Goal: Information Seeking & Learning: Check status

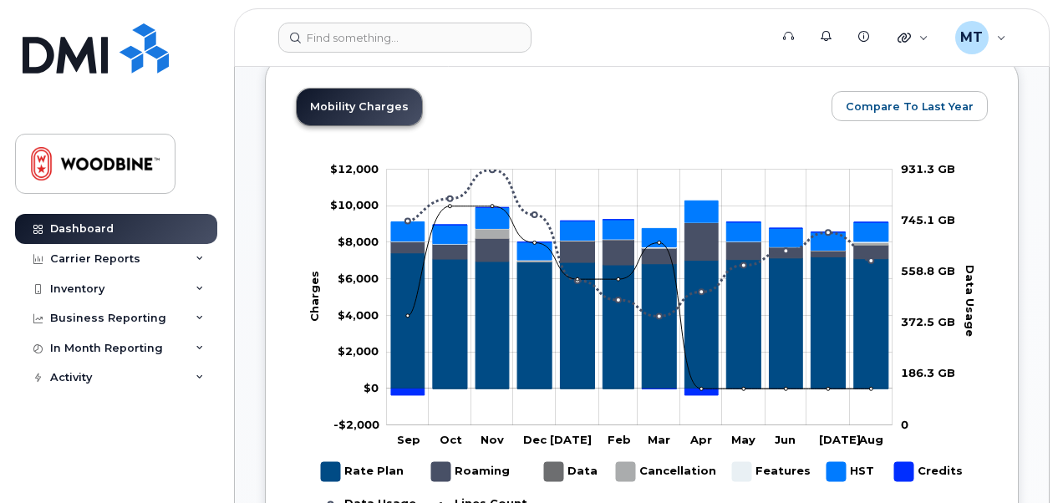
scroll to position [884, 0]
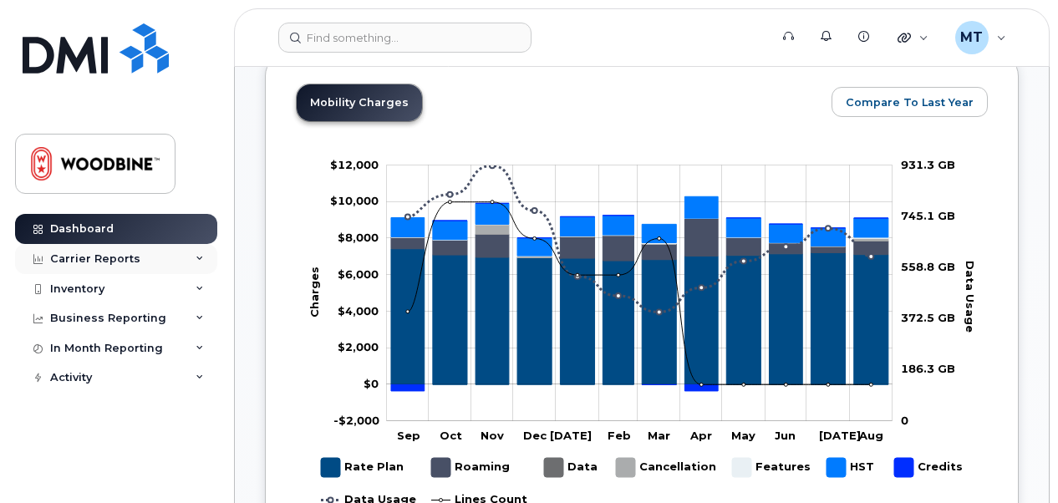
click at [77, 262] on div "Carrier Reports" at bounding box center [95, 258] width 90 height 13
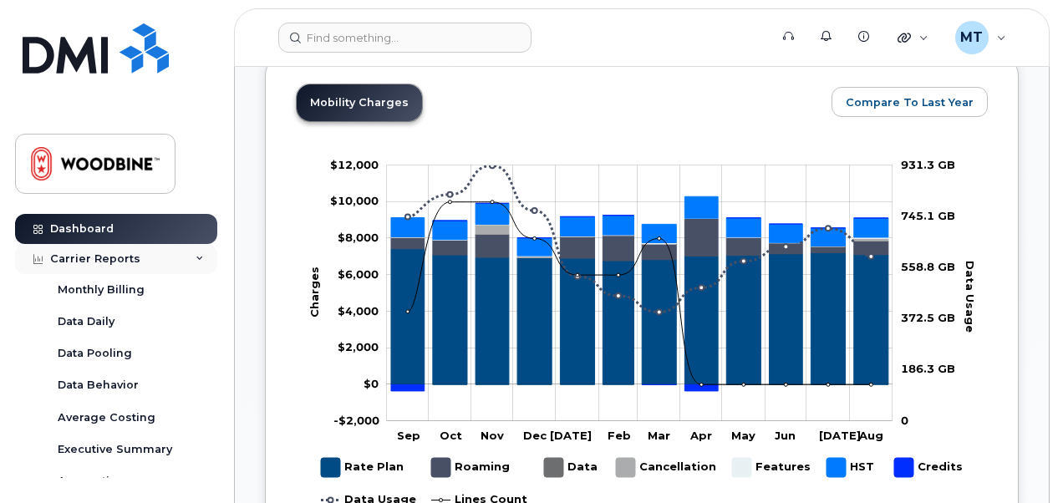
click at [201, 257] on div "Carrier Reports" at bounding box center [116, 259] width 202 height 30
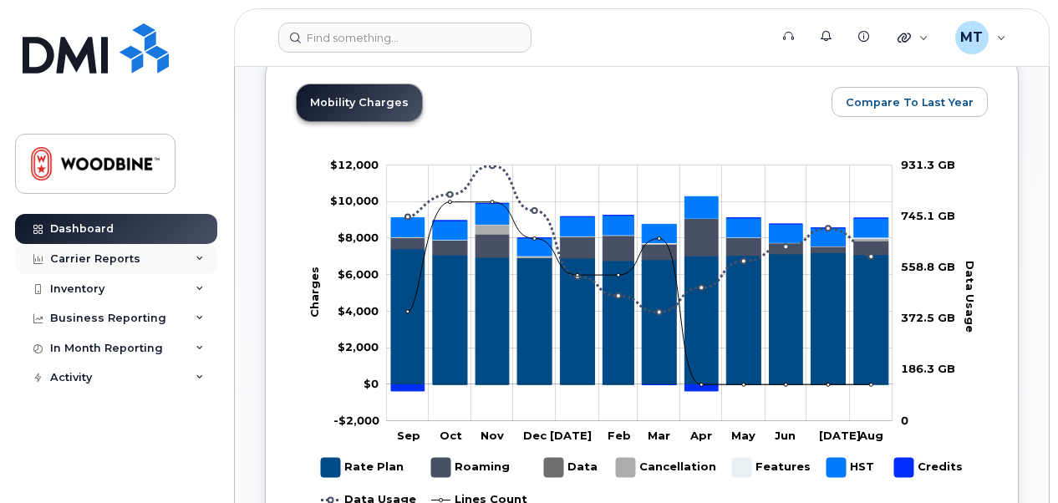
click at [106, 252] on div "Carrier Reports" at bounding box center [95, 258] width 90 height 13
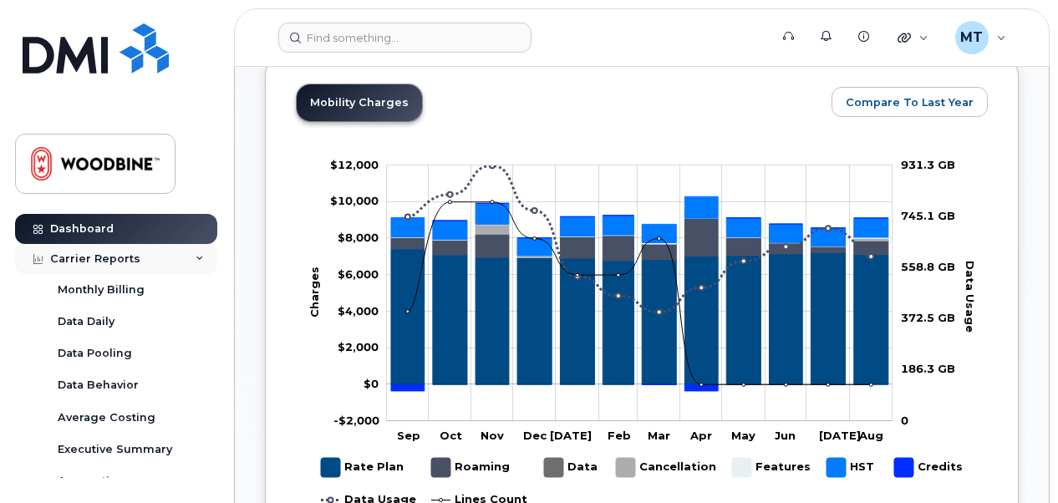
click at [145, 262] on div "Carrier Reports" at bounding box center [116, 259] width 202 height 30
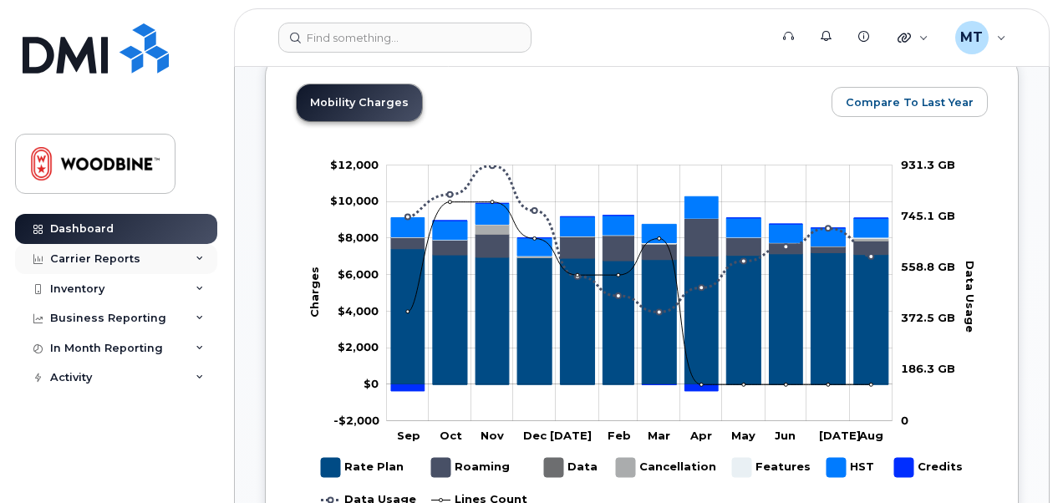
click at [145, 262] on div "Carrier Reports" at bounding box center [116, 259] width 202 height 30
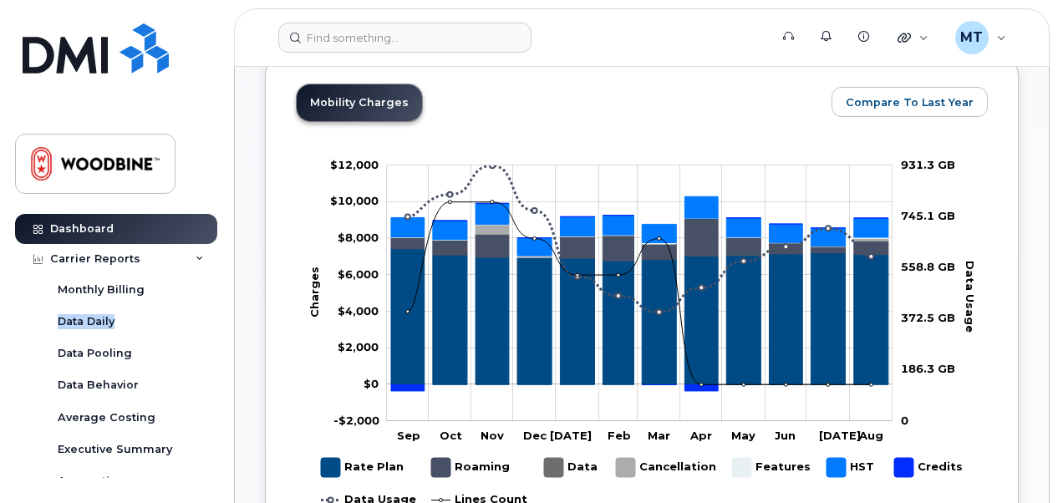
drag, startPoint x: 222, startPoint y: 278, endPoint x: 217, endPoint y: 307, distance: 29.6
click at [217, 307] on div "Dashboard Carrier Reports Monthly Billing Data Daily Data Pooling Data Behavior…" at bounding box center [113, 251] width 227 height 503
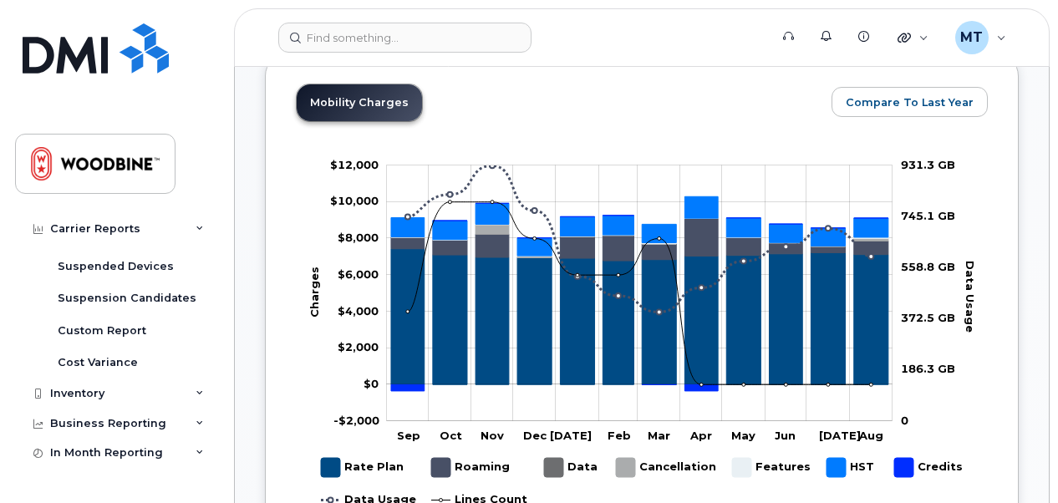
scroll to position [318, 0]
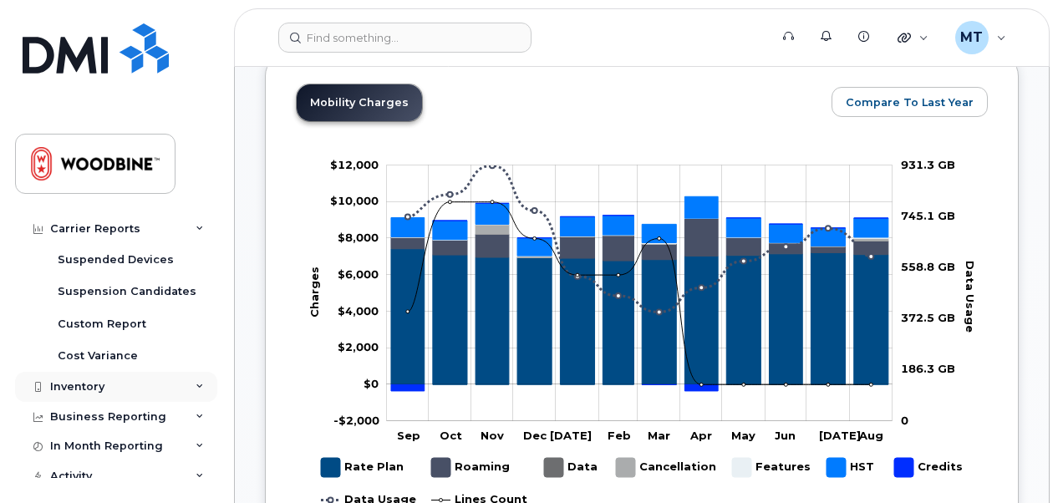
click at [196, 386] on icon at bounding box center [200, 387] width 8 height 8
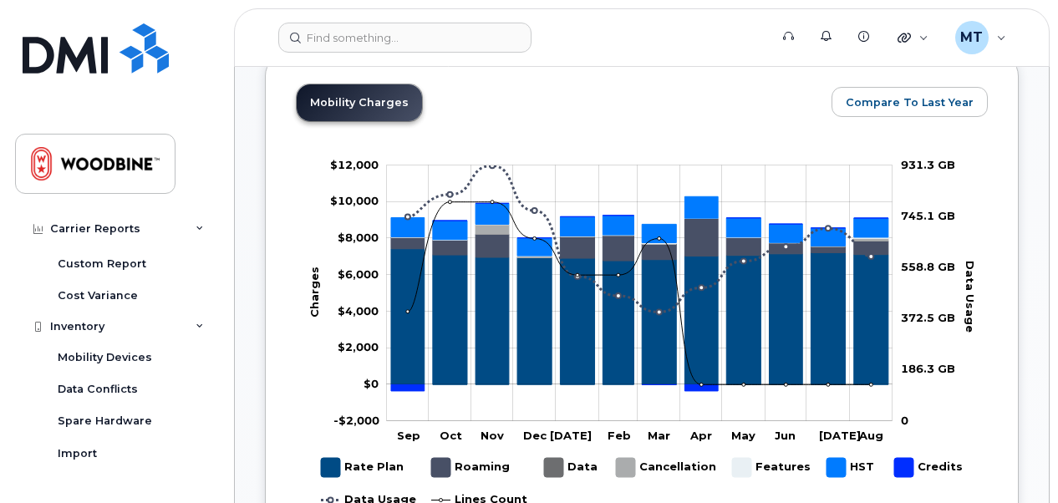
scroll to position [385, 0]
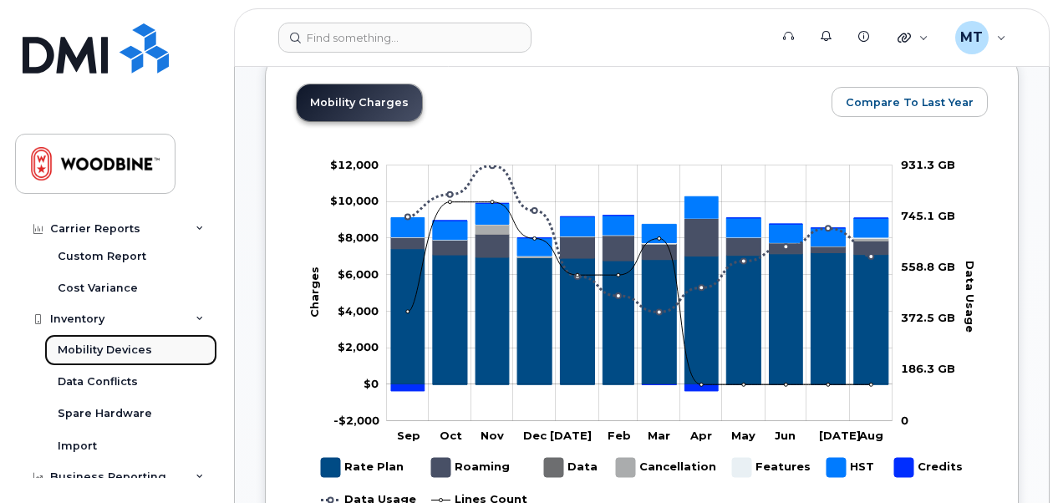
click at [130, 344] on div "Mobility Devices" at bounding box center [105, 350] width 94 height 15
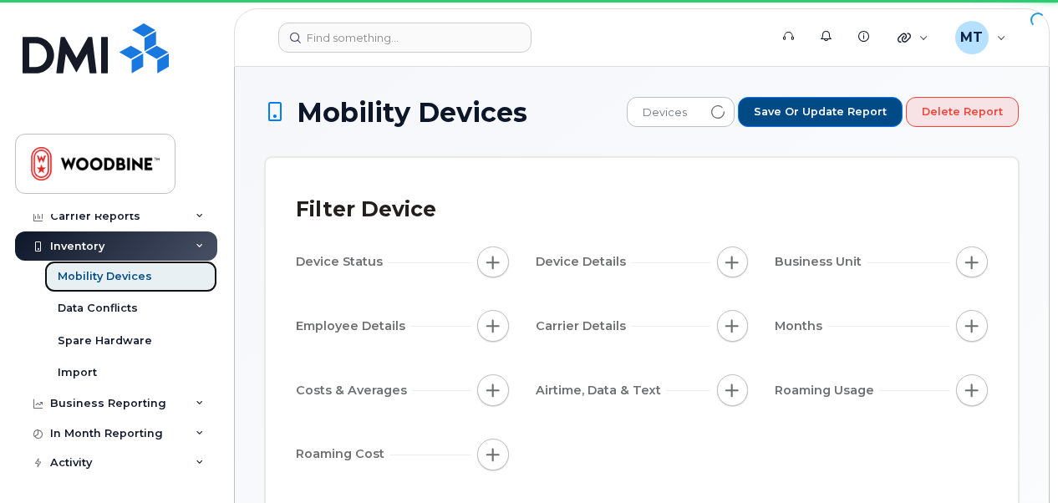
scroll to position [42, 0]
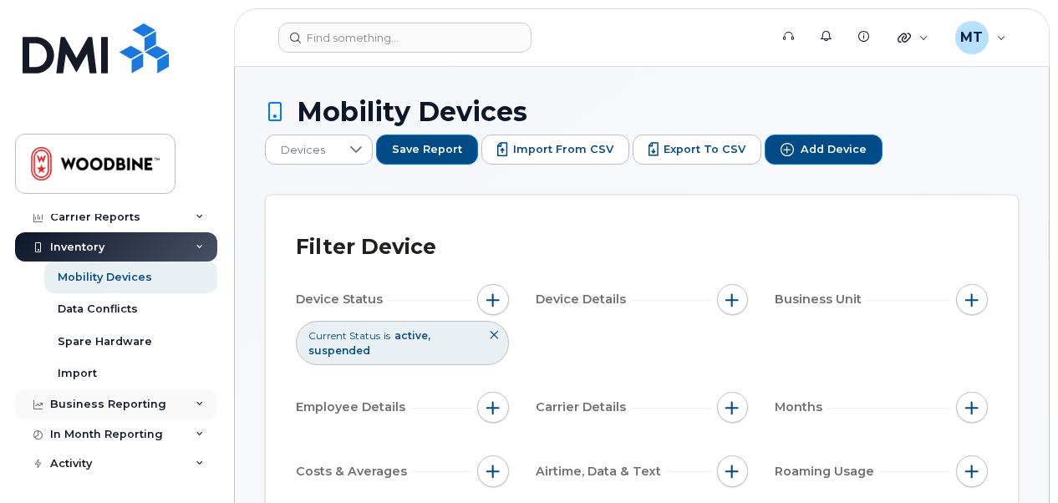
click at [137, 393] on div "Business Reporting" at bounding box center [116, 405] width 202 height 30
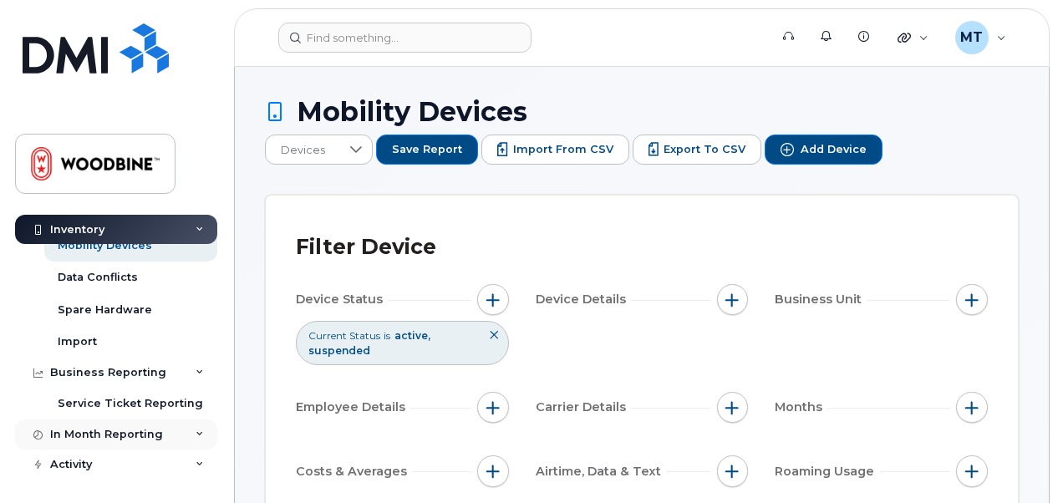
click at [169, 431] on div "In Month Reporting" at bounding box center [116, 435] width 202 height 30
drag, startPoint x: 222, startPoint y: 385, endPoint x: 213, endPoint y: 407, distance: 24.1
click at [213, 407] on div "Dashboard Carrier Reports Monthly Billing Data Daily Data Pooling Data Behavior…" at bounding box center [113, 251] width 227 height 503
click at [213, 407] on div "Service Ticket Reporting" at bounding box center [132, 404] width 177 height 32
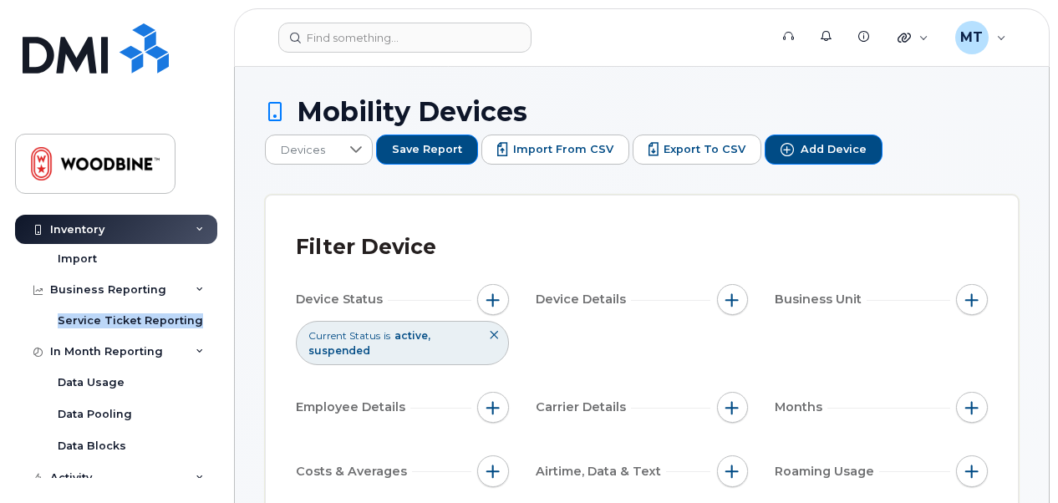
scroll to position [170, 0]
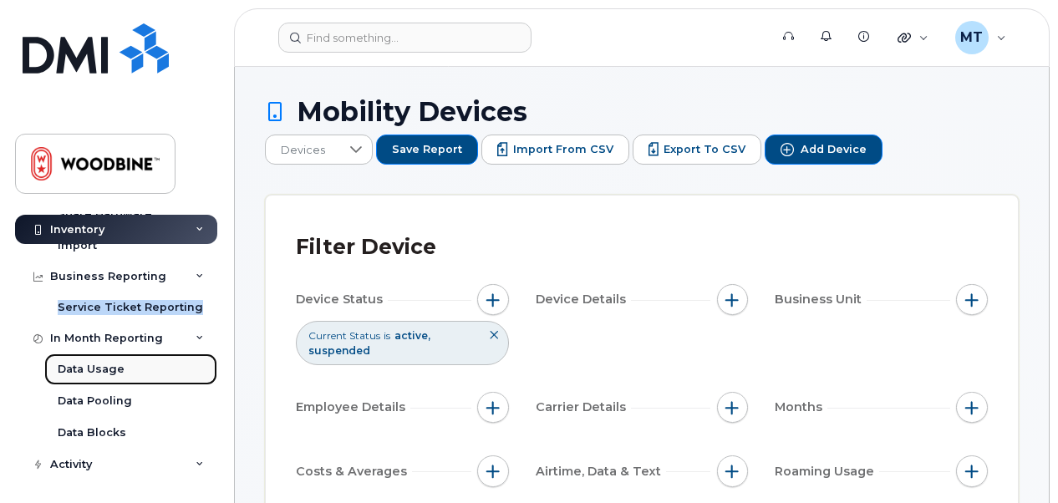
click at [125, 374] on link "Data Usage" at bounding box center [130, 370] width 173 height 32
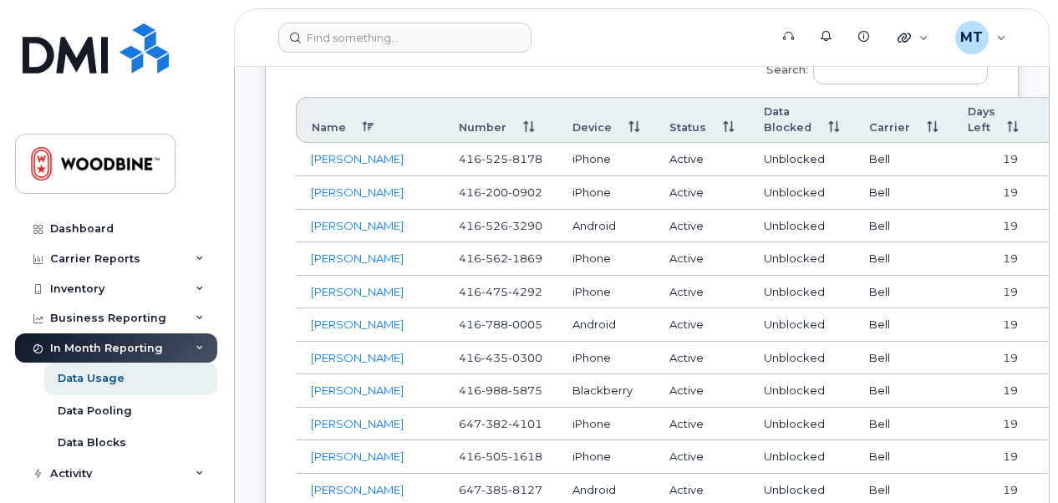
scroll to position [698, 0]
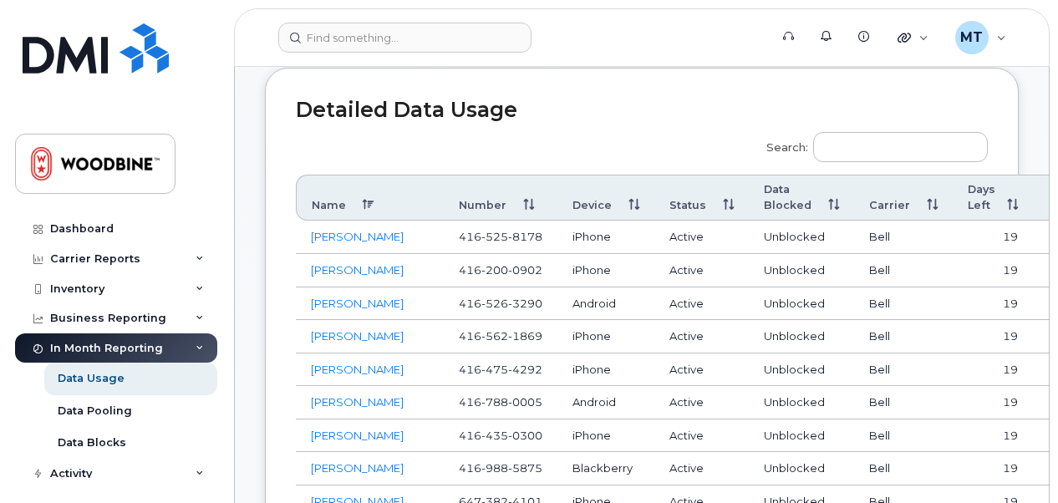
click at [1033, 201] on th "Data" at bounding box center [1075, 198] width 84 height 47
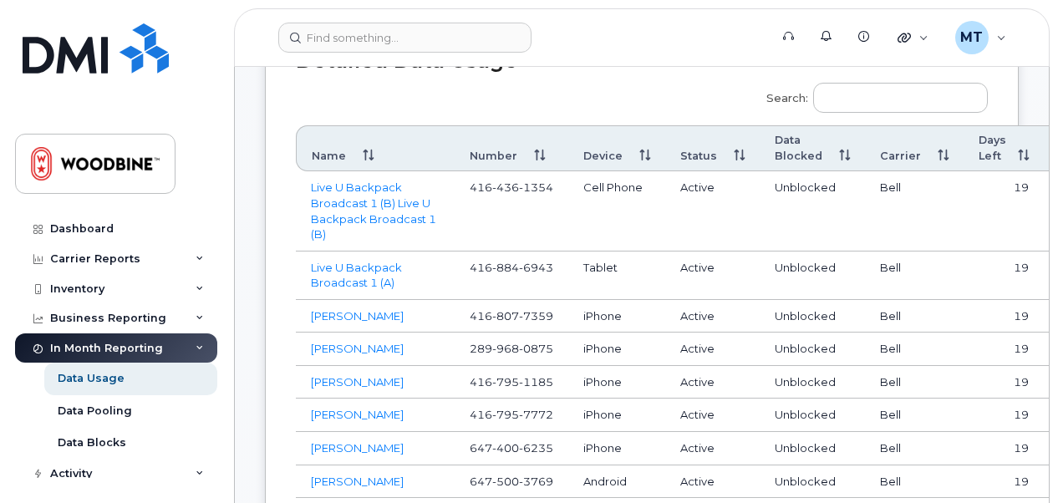
scroll to position [753, 0]
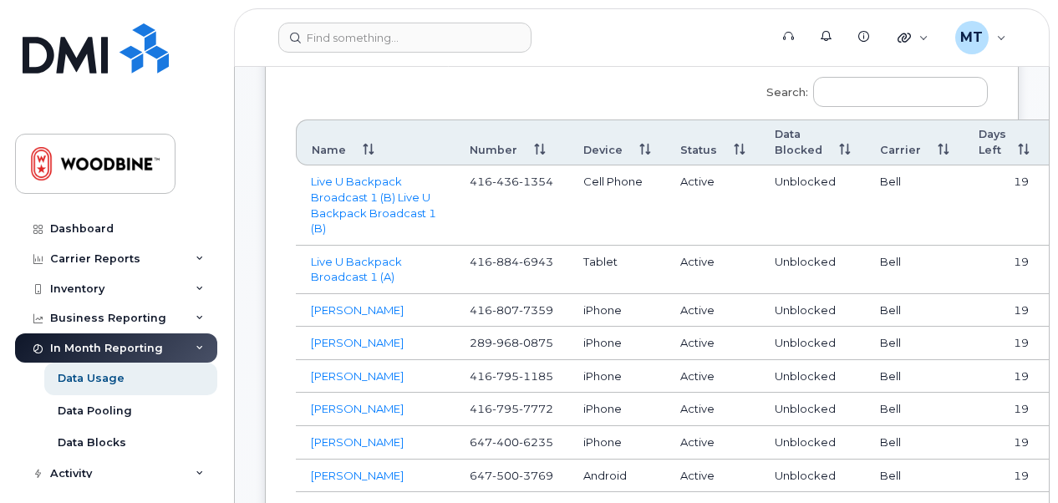
click at [217, 165] on div "Dashboard Carrier Reports Monthly Billing Data Daily Data Pooling Data Behavior…" at bounding box center [113, 251] width 227 height 503
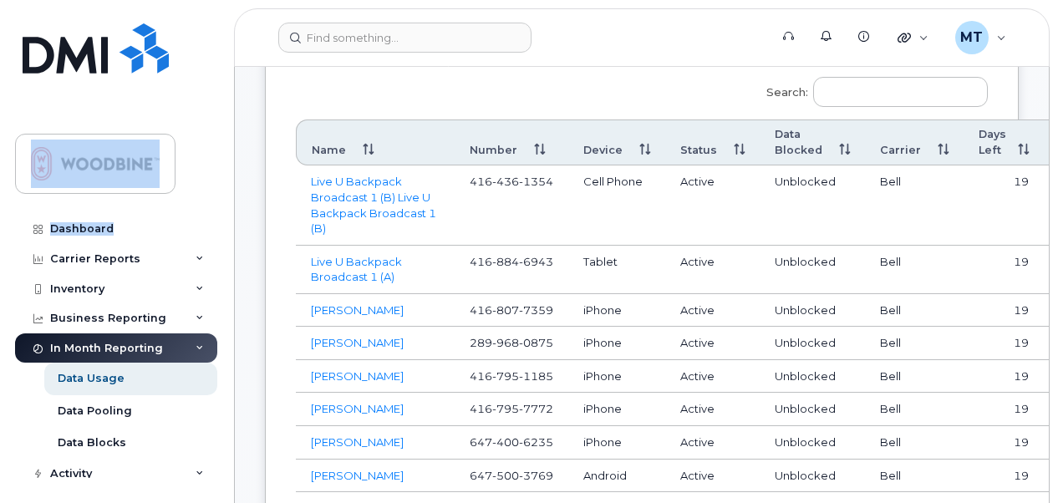
drag, startPoint x: 217, startPoint y: 165, endPoint x: 217, endPoint y: 223, distance: 58.5
click at [217, 223] on div "Dashboard Carrier Reports Monthly Billing Data Daily Data Pooling Data Behavior…" at bounding box center [113, 251] width 227 height 503
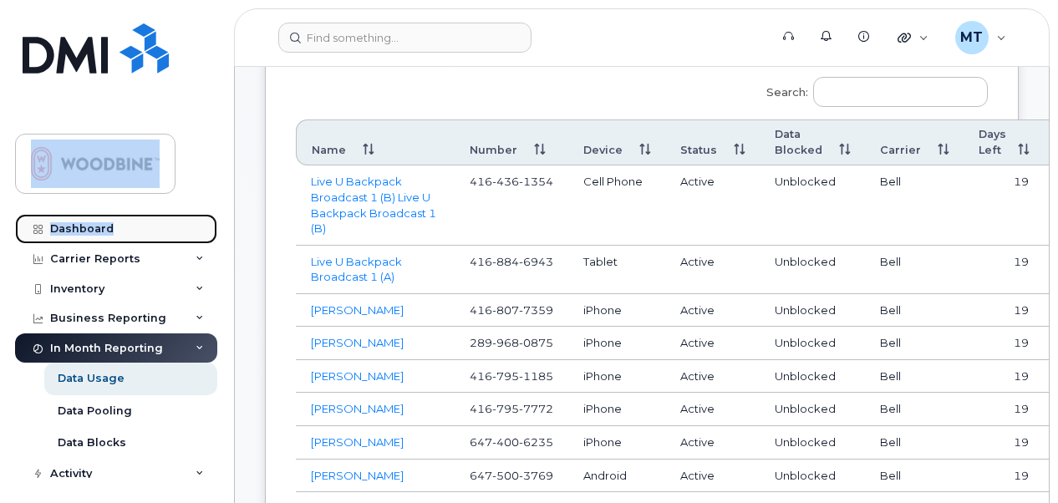
drag, startPoint x: 217, startPoint y: 223, endPoint x: 94, endPoint y: 226, distance: 122.9
click at [94, 226] on div "Dashboard" at bounding box center [82, 228] width 64 height 13
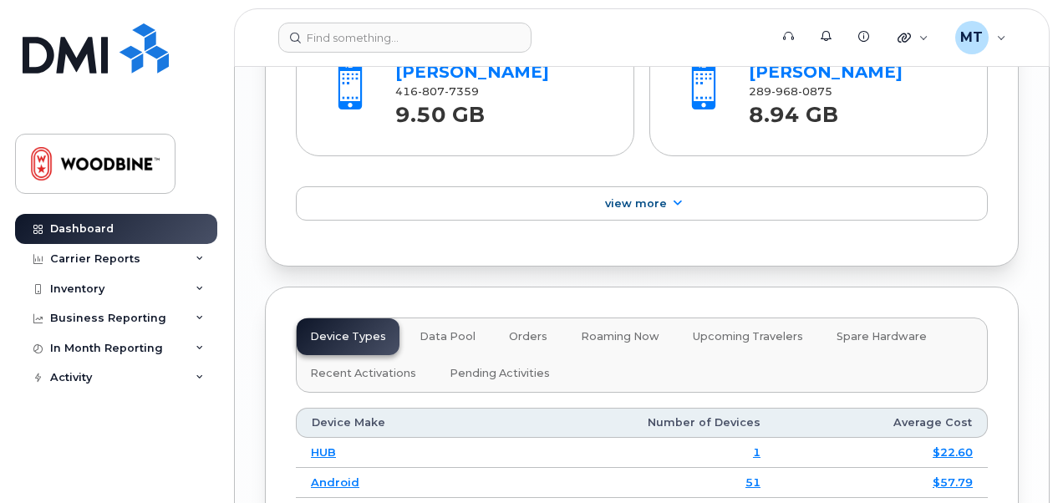
scroll to position [2310, 0]
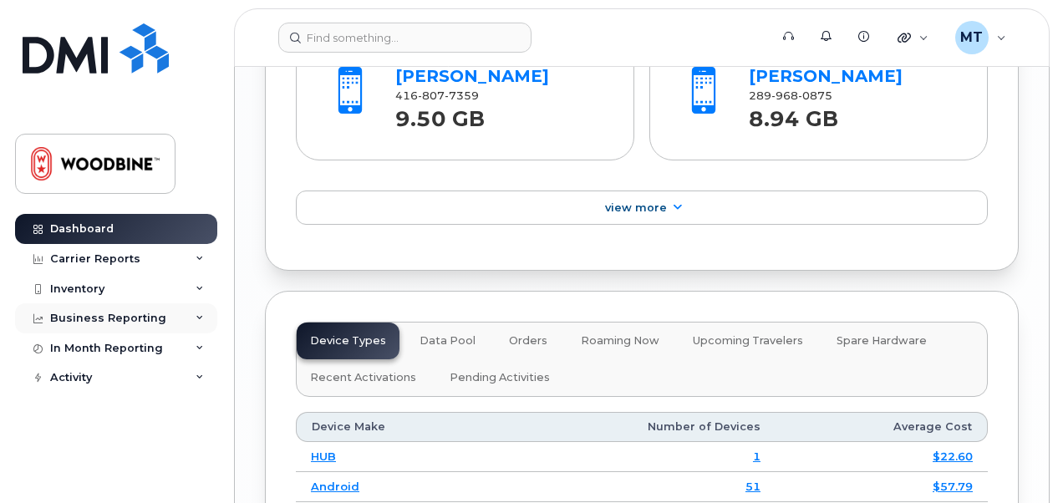
click at [101, 316] on div "Business Reporting" at bounding box center [108, 318] width 116 height 13
click at [107, 376] on div "In Month Reporting" at bounding box center [106, 380] width 113 height 13
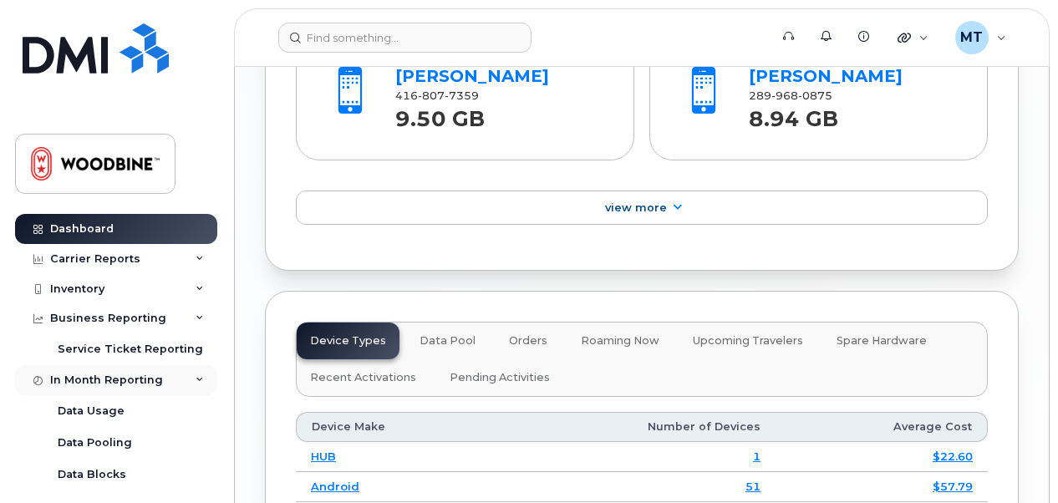
click at [107, 376] on div "In Month Reporting" at bounding box center [106, 380] width 113 height 13
click at [104, 402] on div "Activity" at bounding box center [116, 410] width 202 height 30
click at [129, 253] on div "Carrier Reports" at bounding box center [95, 258] width 90 height 13
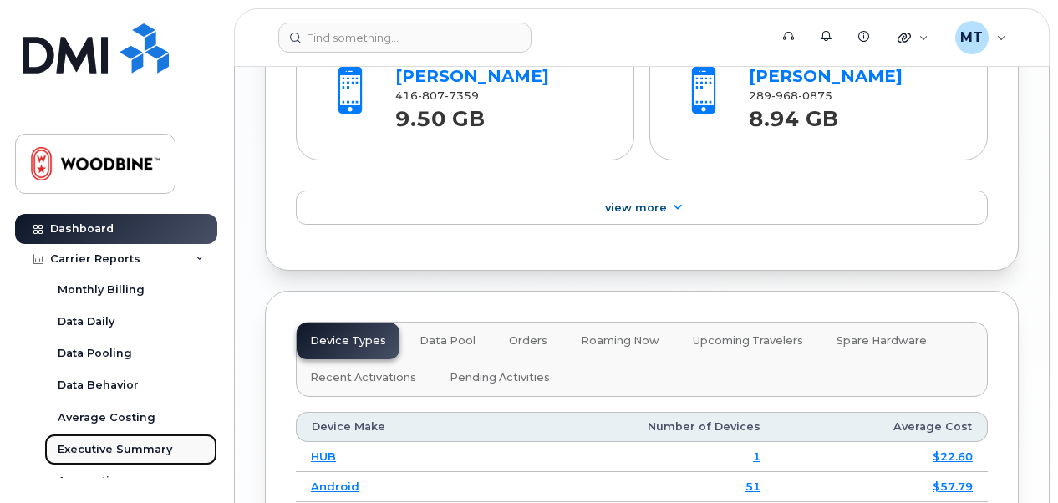
click at [132, 443] on div "Executive Summary" at bounding box center [115, 449] width 115 height 15
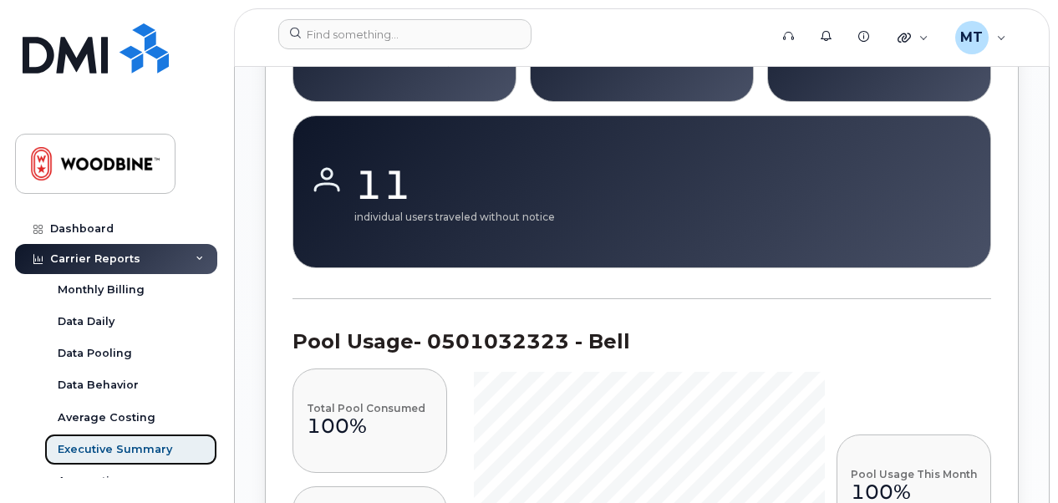
scroll to position [1885, 0]
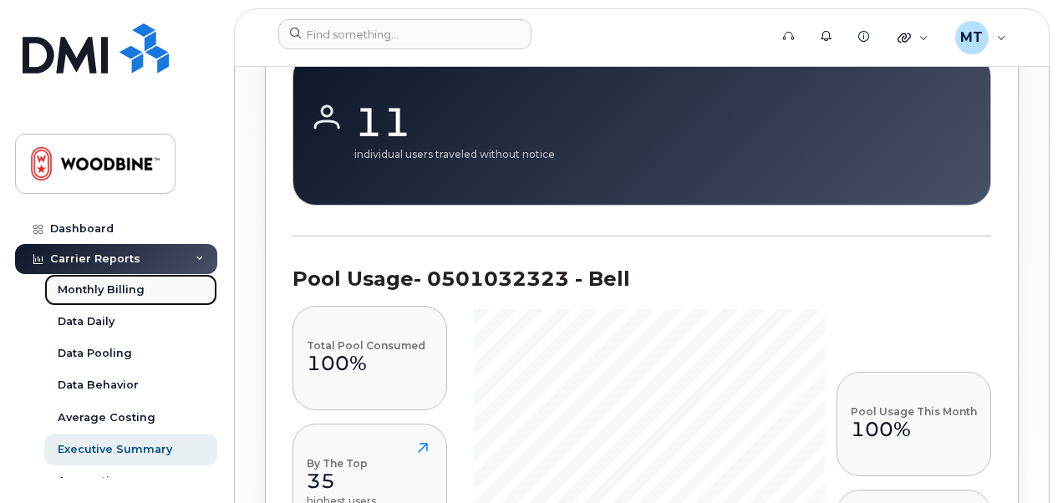
click at [87, 294] on div "Monthly Billing" at bounding box center [101, 290] width 87 height 15
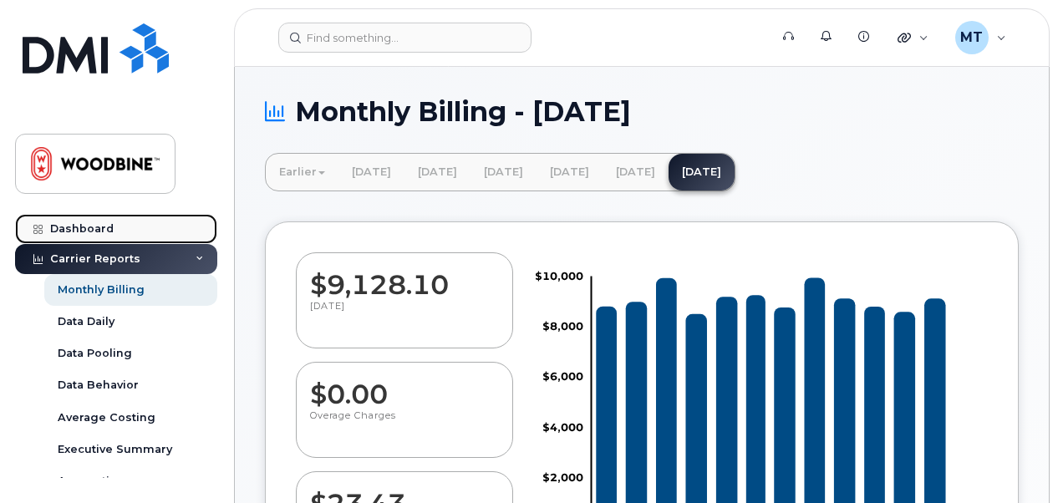
click at [125, 231] on link "Dashboard" at bounding box center [116, 229] width 202 height 30
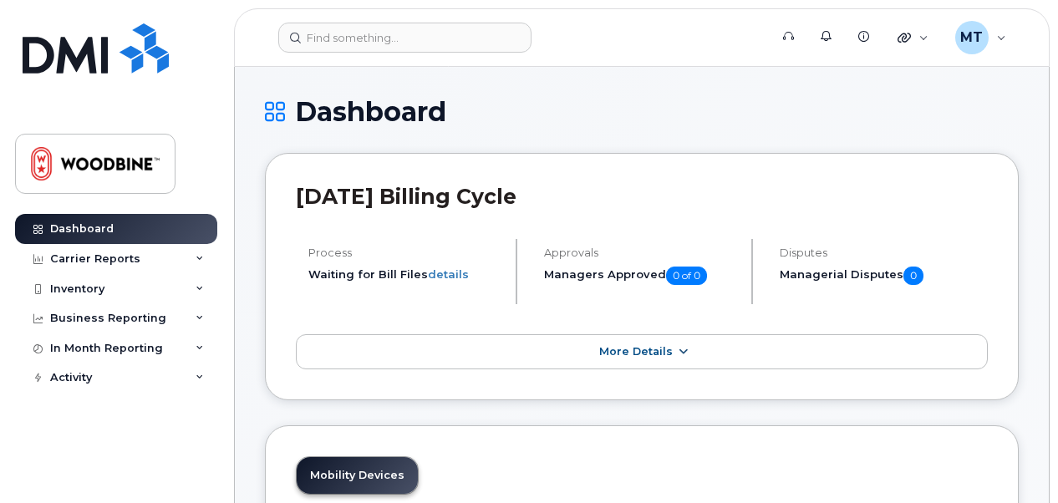
click at [698, 352] on link "More Details" at bounding box center [642, 351] width 692 height 35
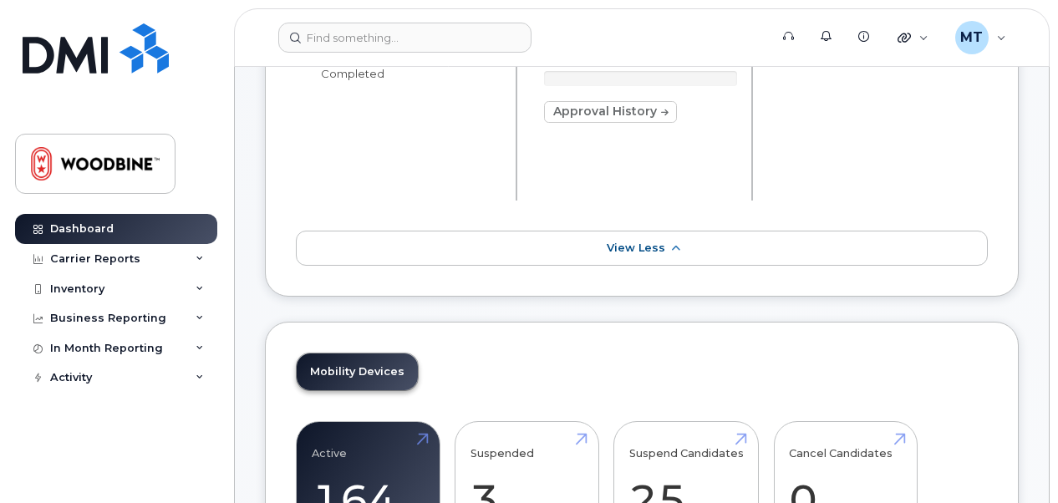
scroll to position [224, 0]
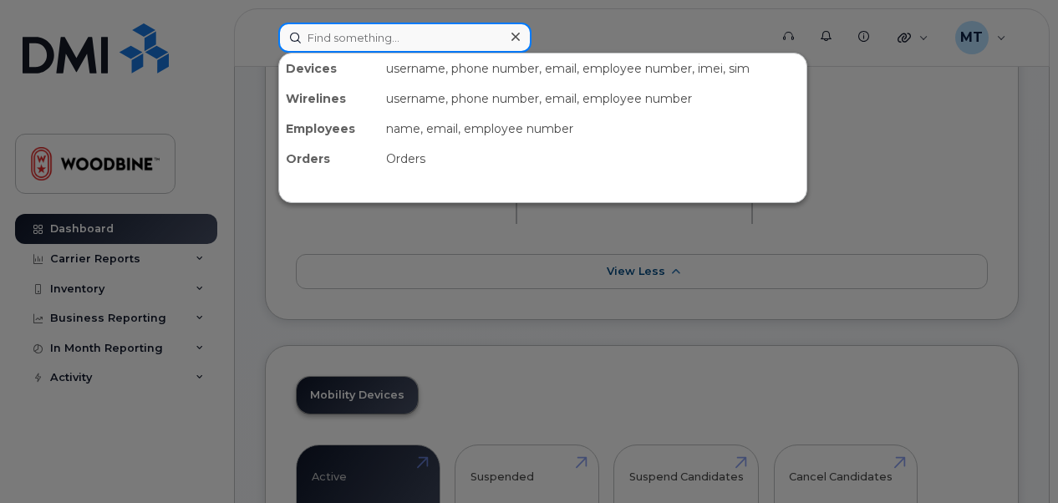
click at [418, 40] on input at bounding box center [404, 38] width 253 height 30
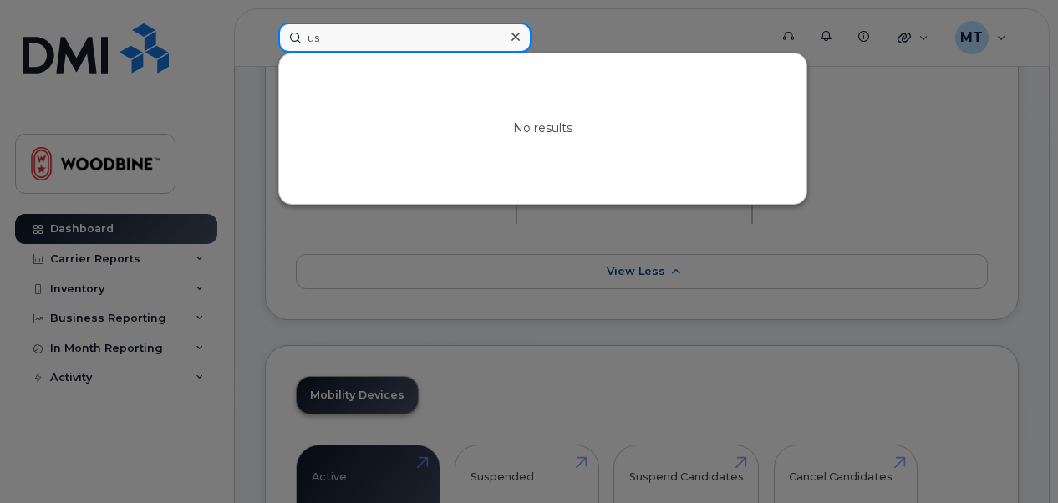
type input "u"
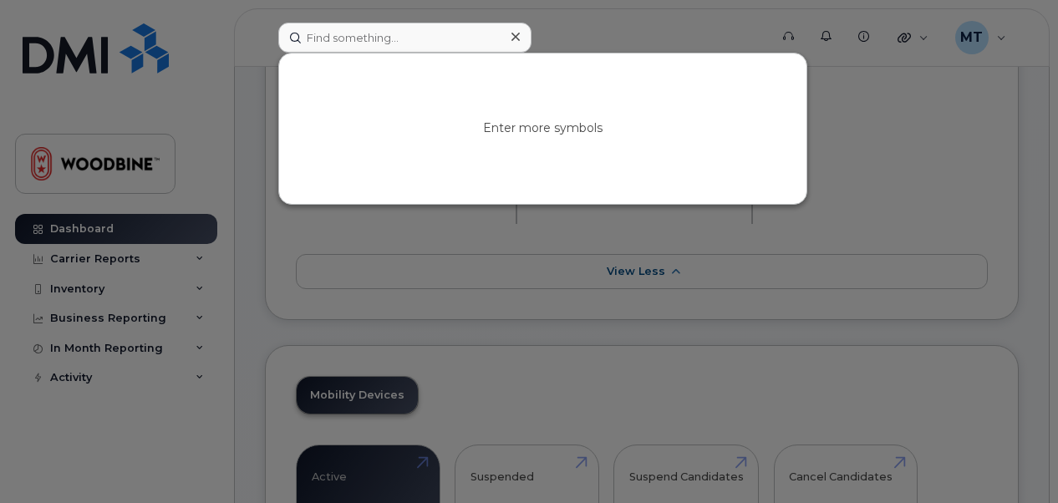
click at [191, 180] on div at bounding box center [529, 251] width 1058 height 503
